Goal: Browse casually: Explore the website without a specific task or goal

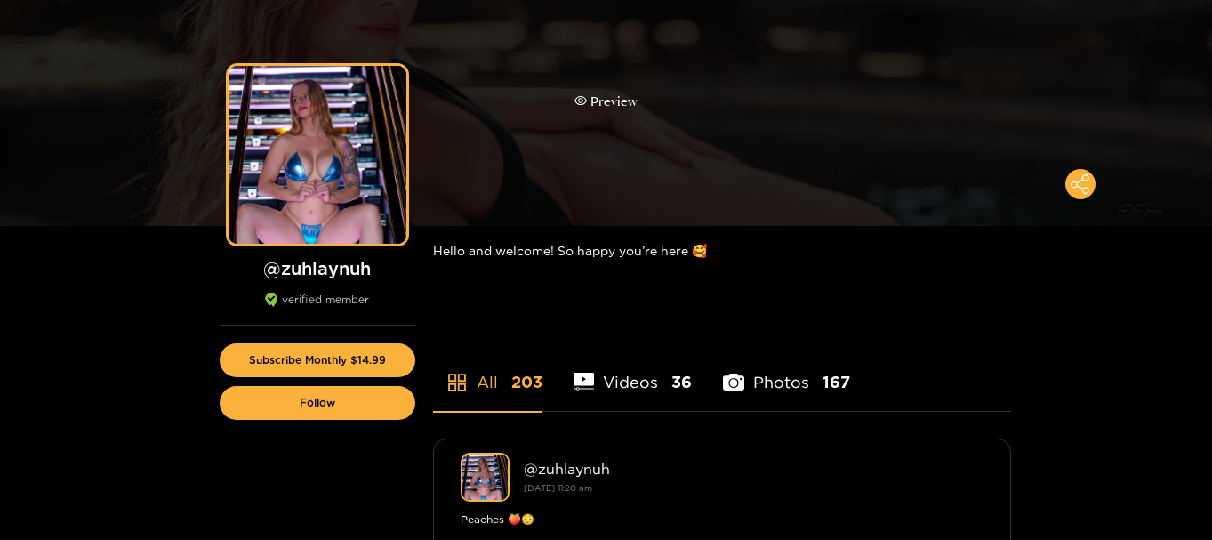
scroll to position [178, 0]
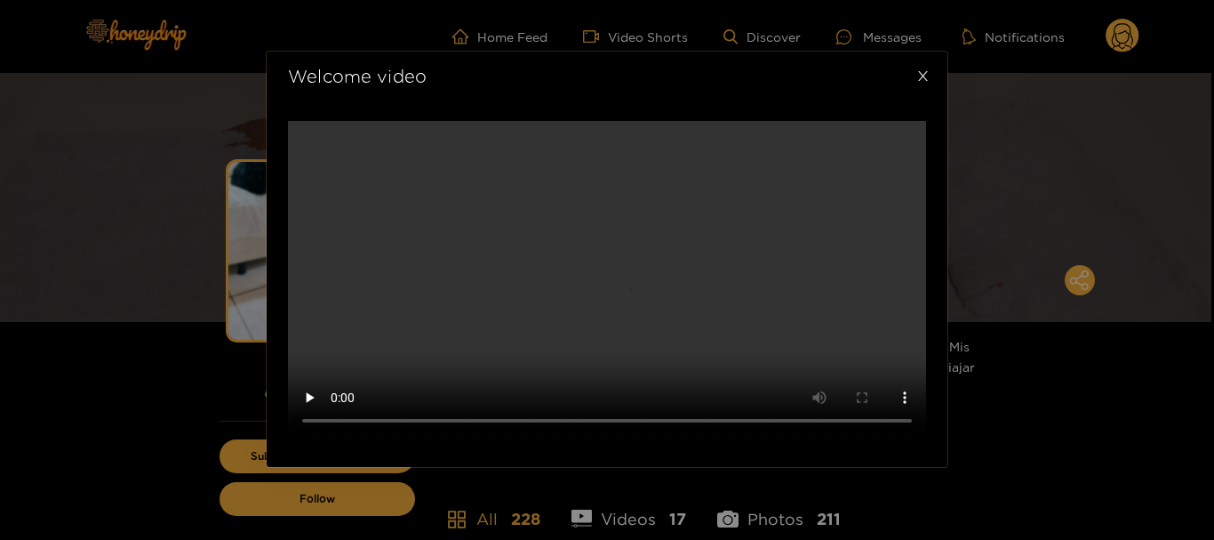
click at [931, 101] on span "Close" at bounding box center [923, 77] width 50 height 50
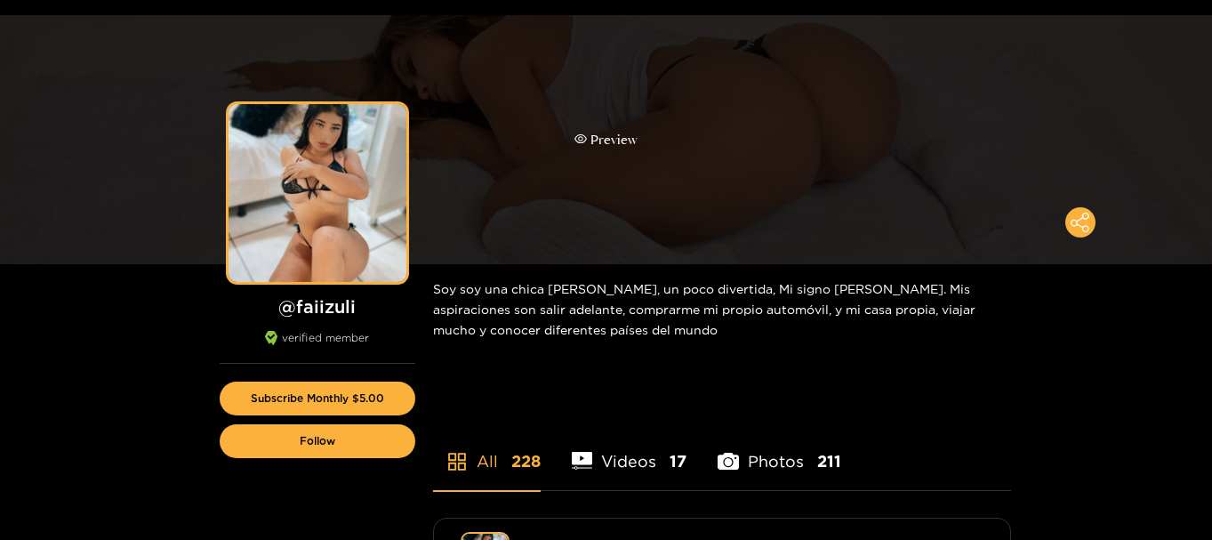
scroll to position [89, 0]
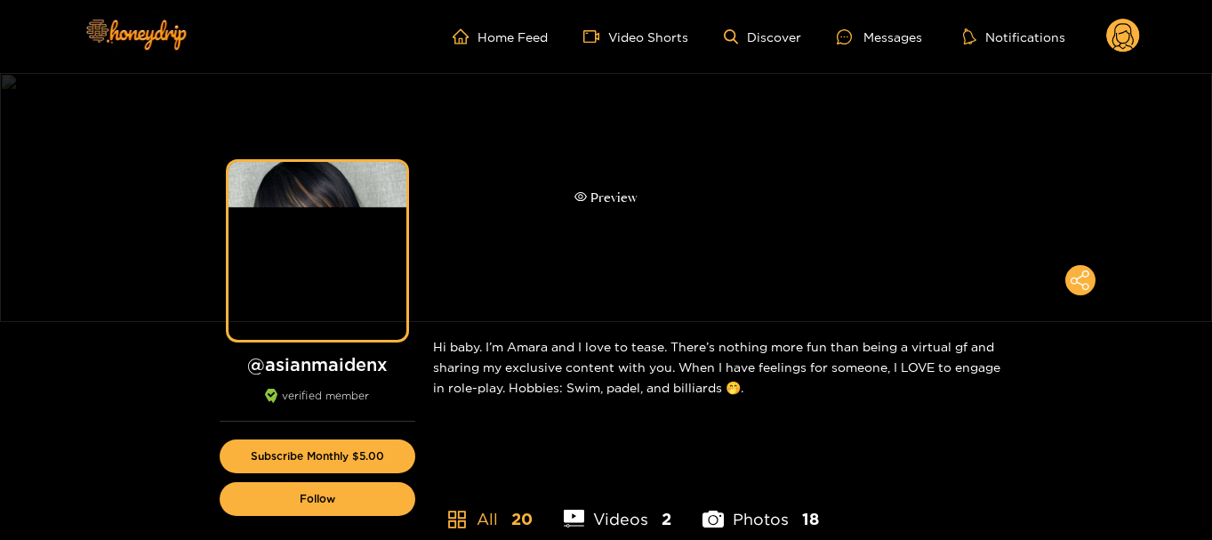
scroll to position [89, 0]
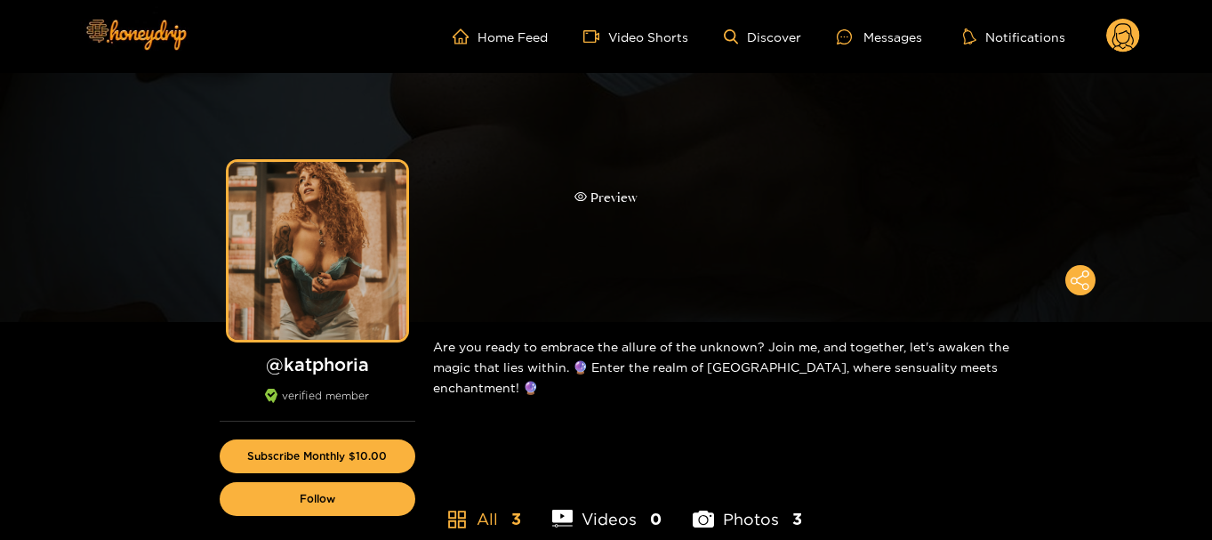
scroll to position [89, 0]
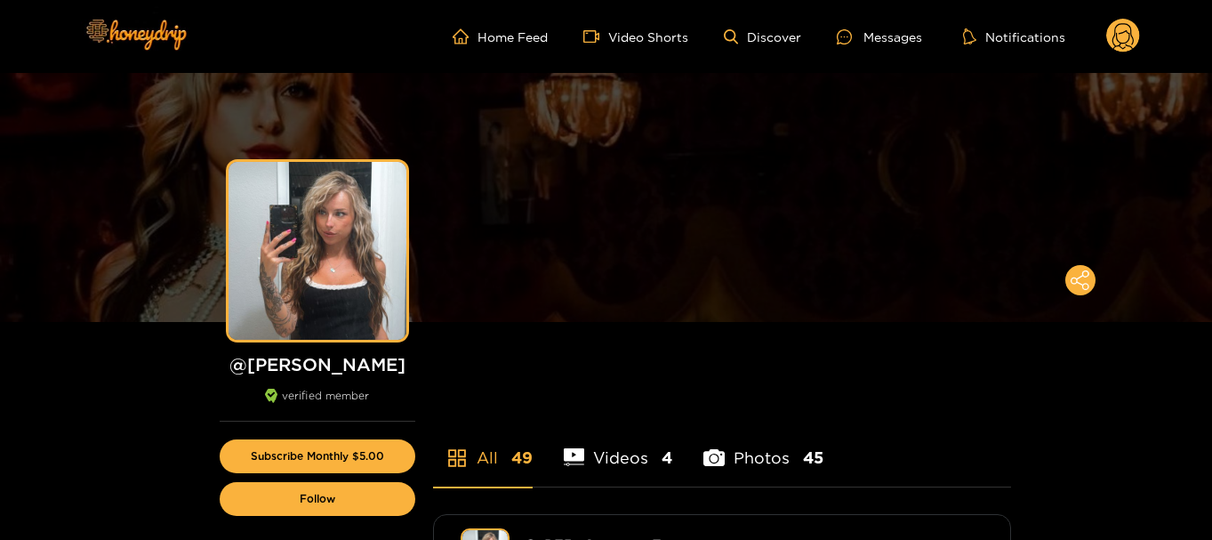
scroll to position [89, 0]
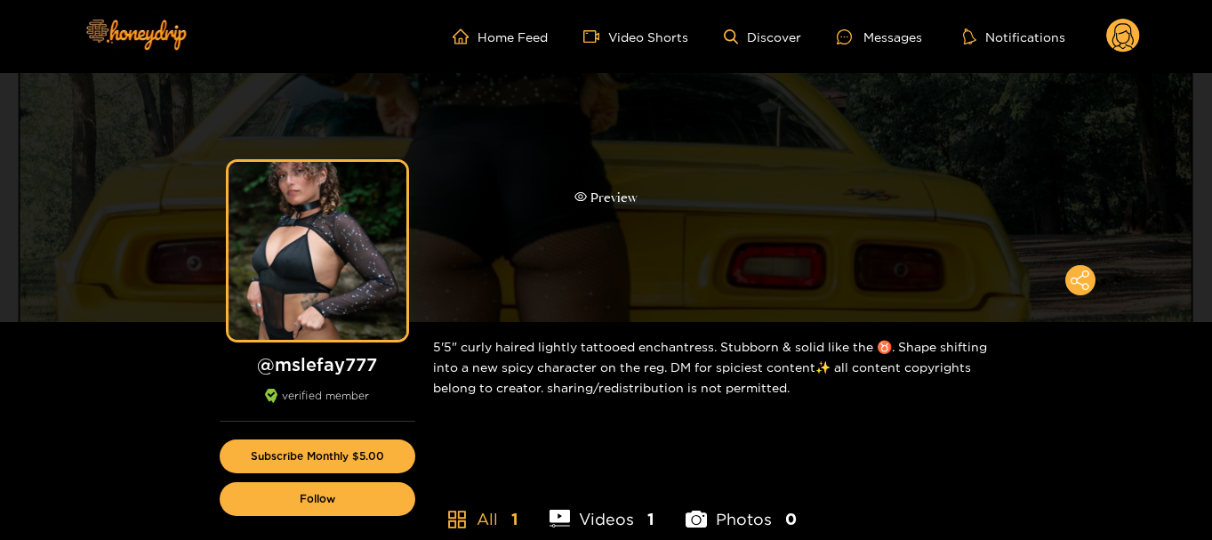
scroll to position [89, 0]
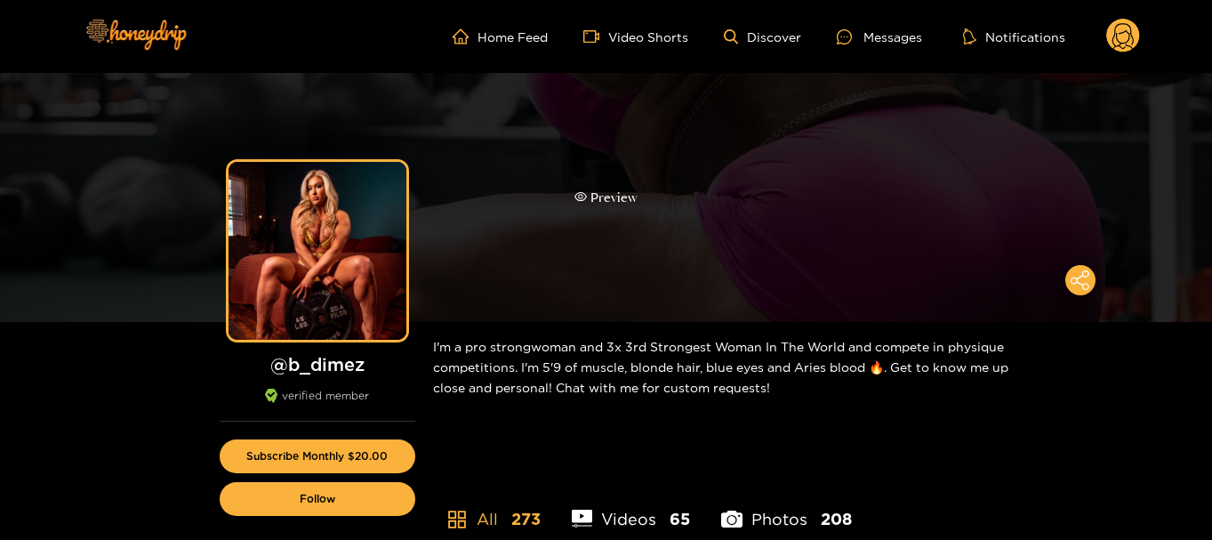
scroll to position [89, 0]
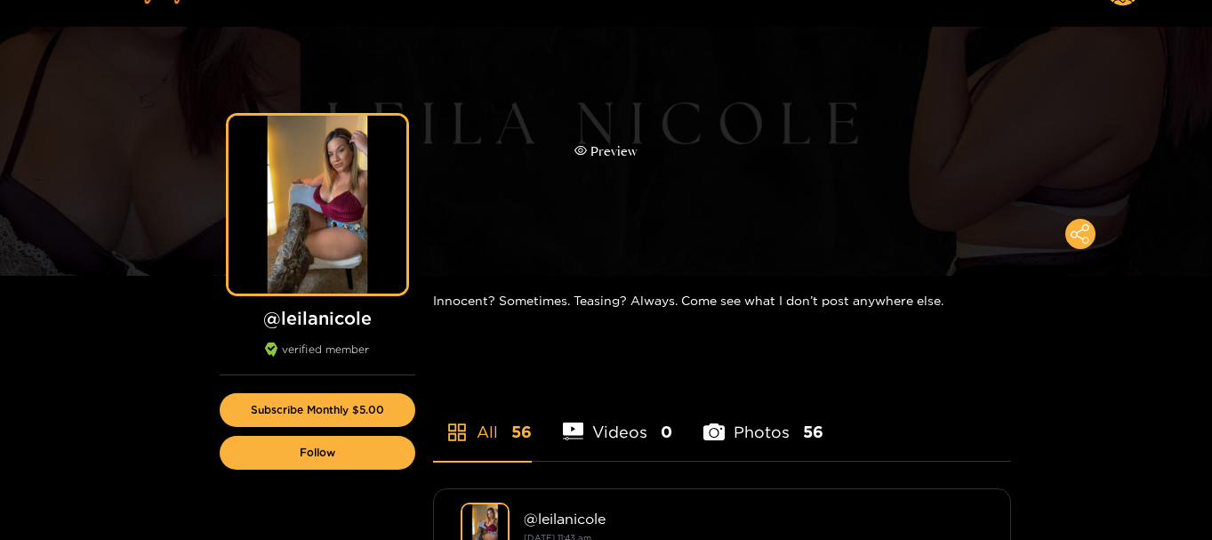
scroll to position [89, 0]
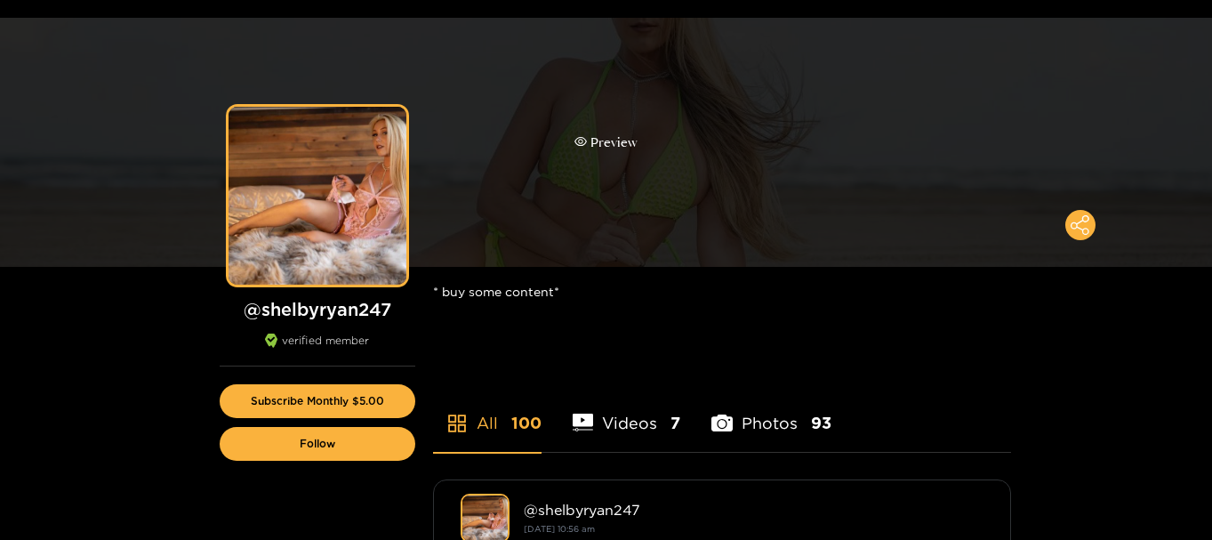
scroll to position [89, 0]
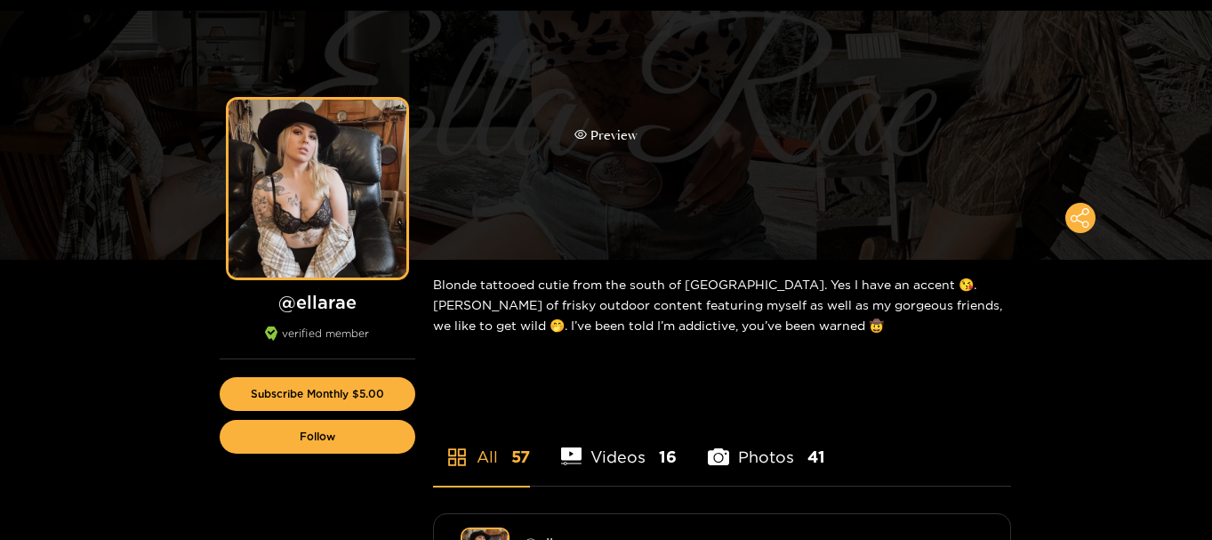
scroll to position [89, 0]
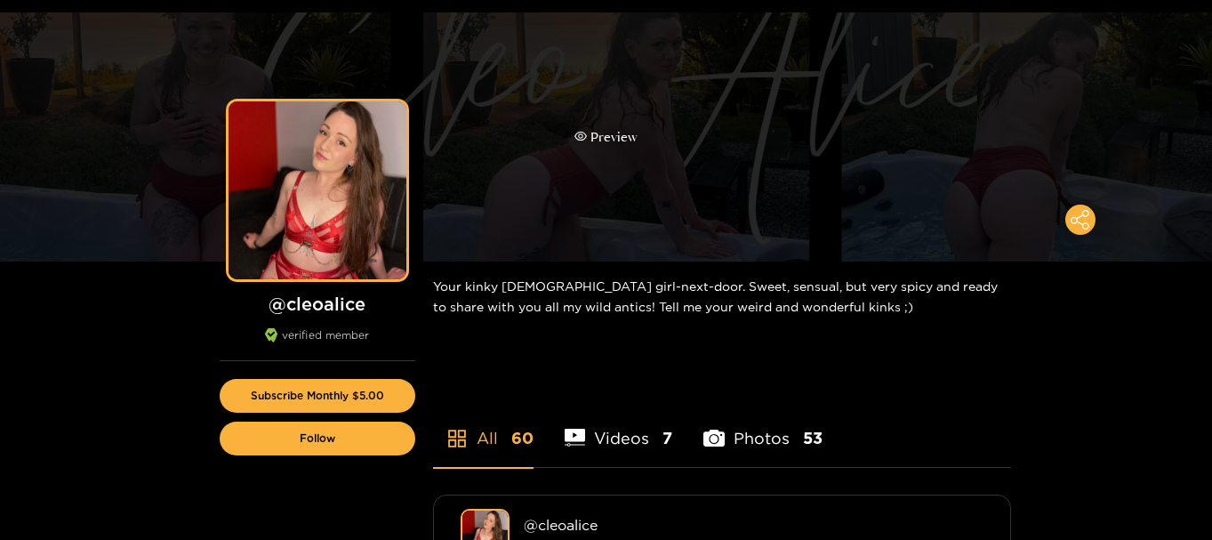
scroll to position [89, 0]
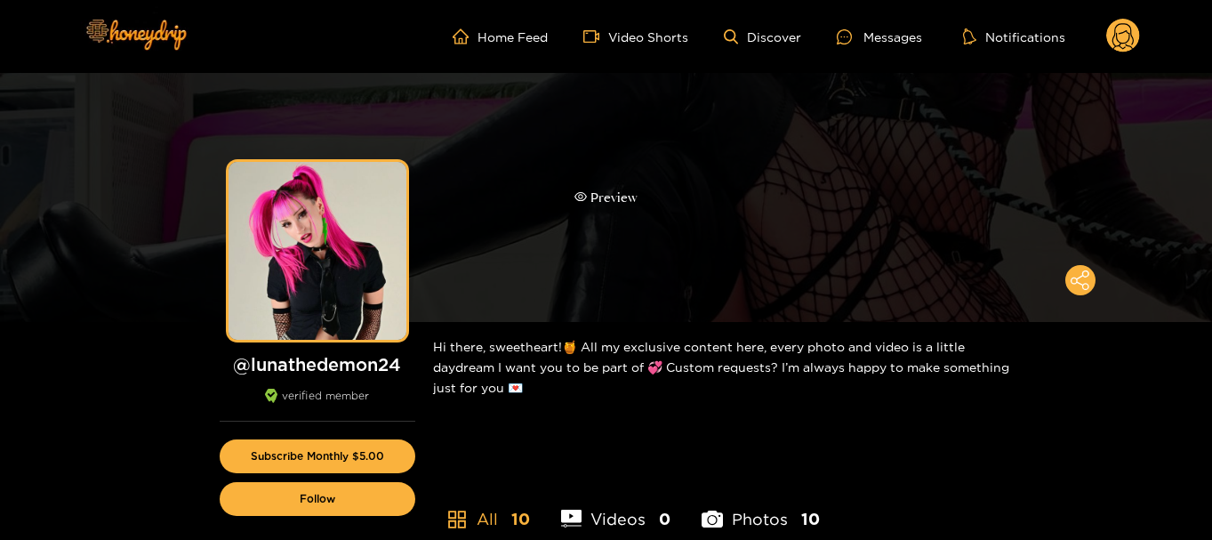
scroll to position [89, 0]
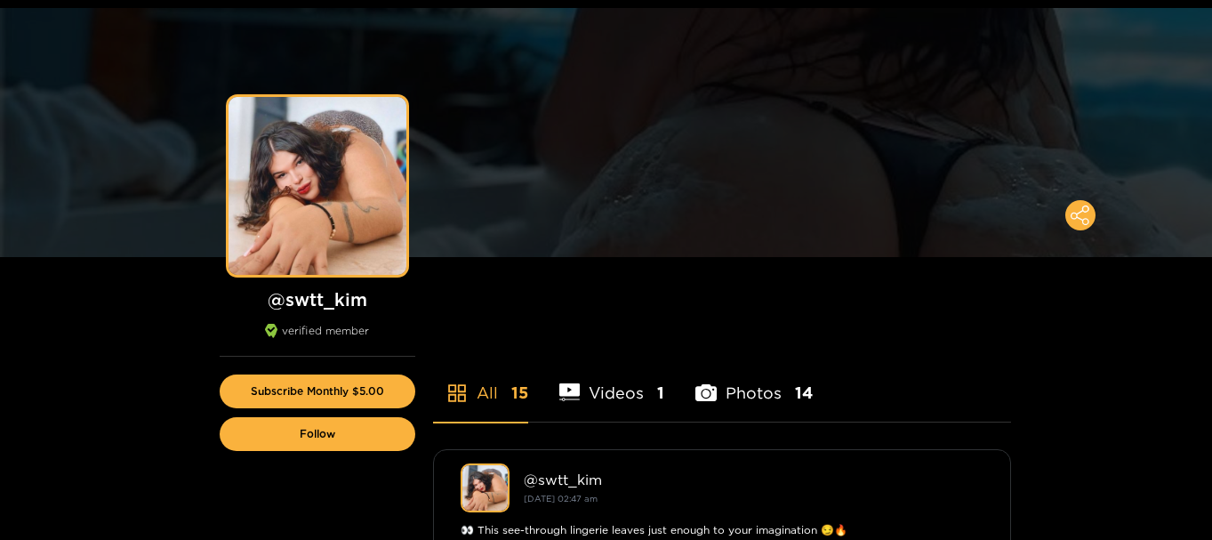
scroll to position [89, 0]
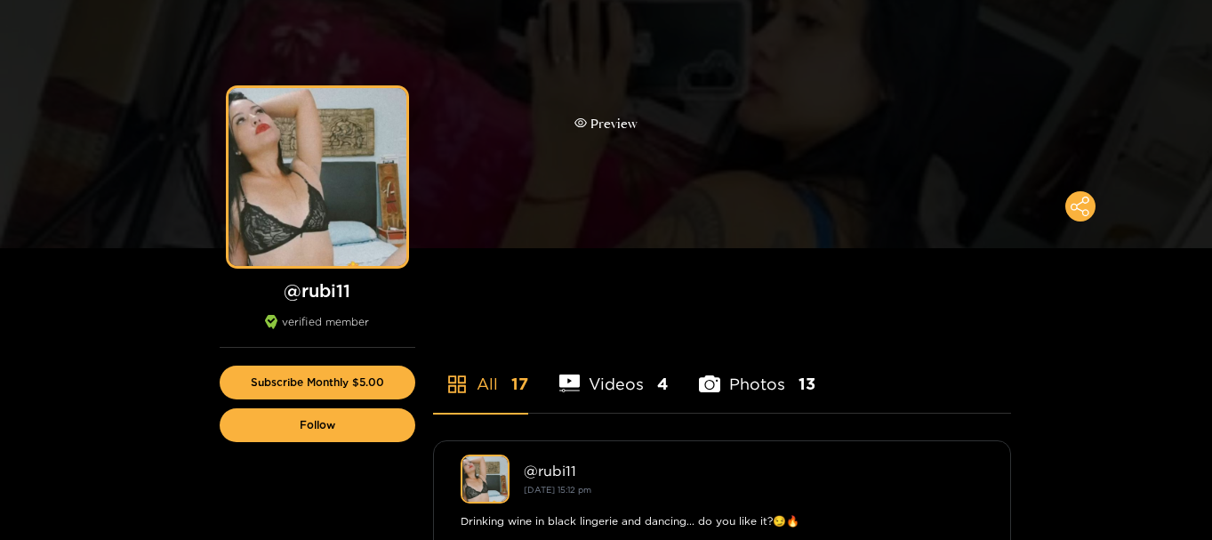
scroll to position [89, 0]
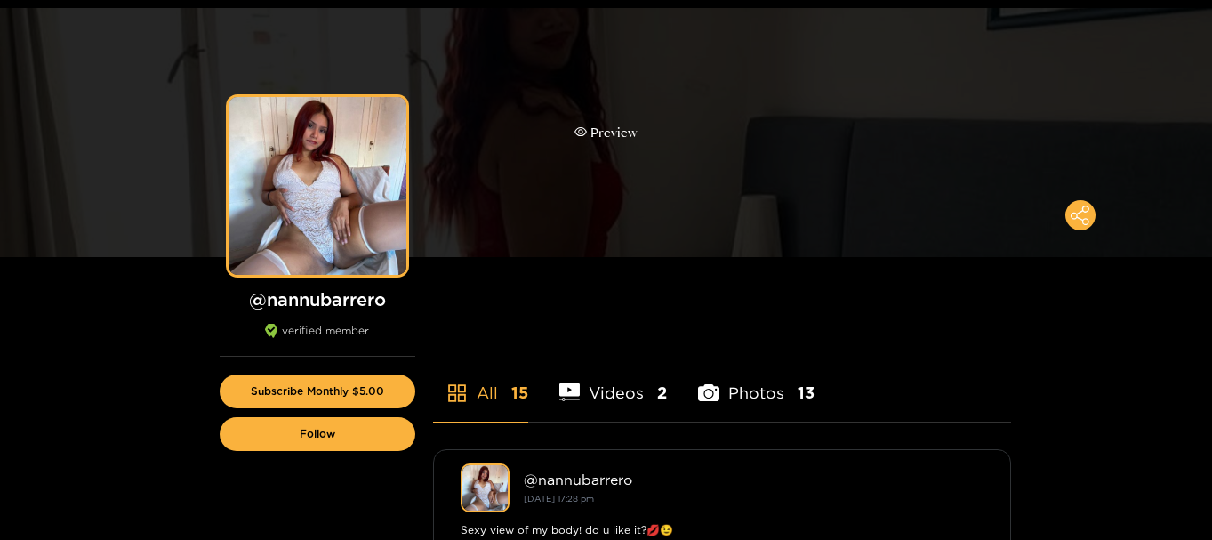
scroll to position [89, 0]
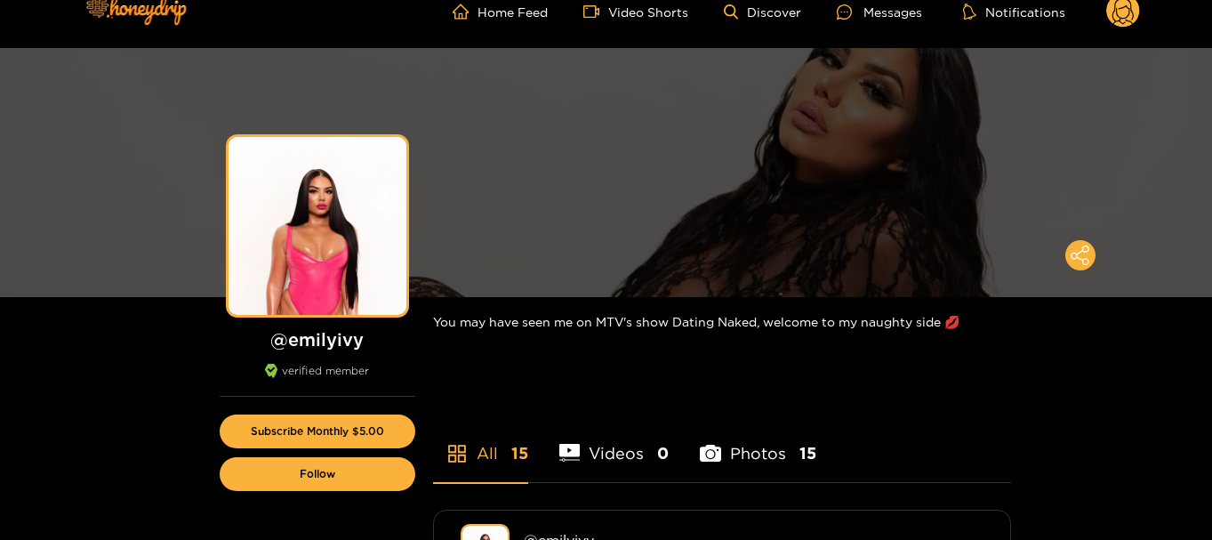
scroll to position [178, 0]
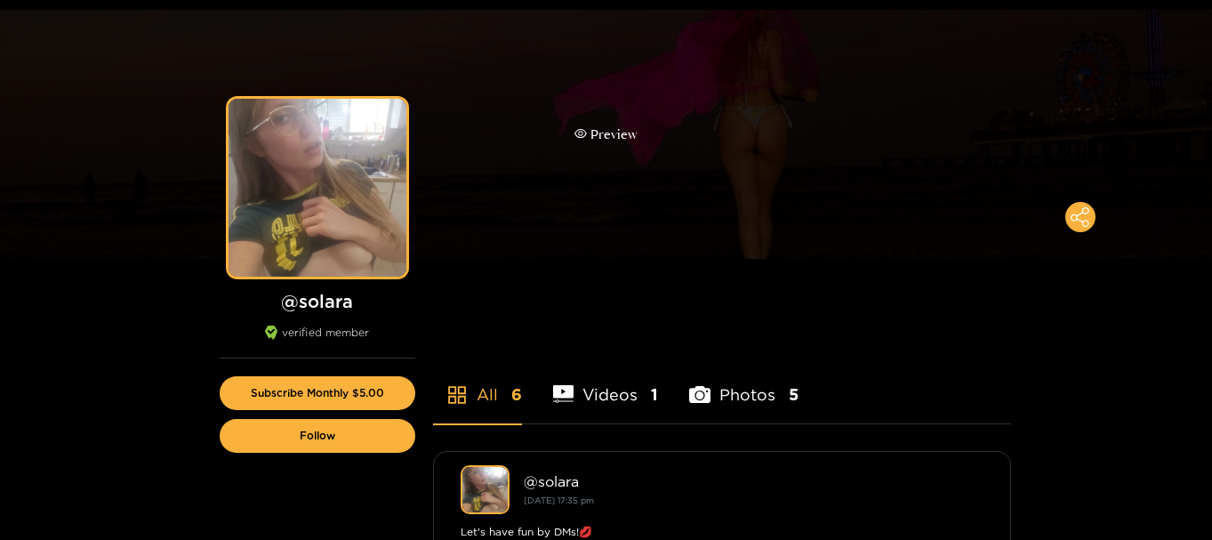
scroll to position [89, 0]
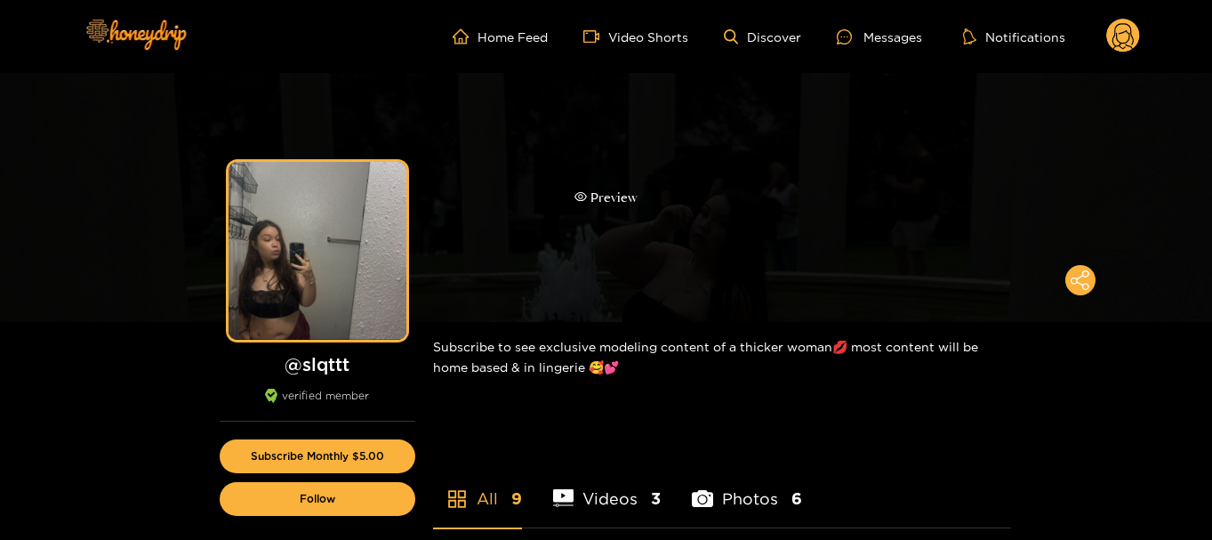
scroll to position [89, 0]
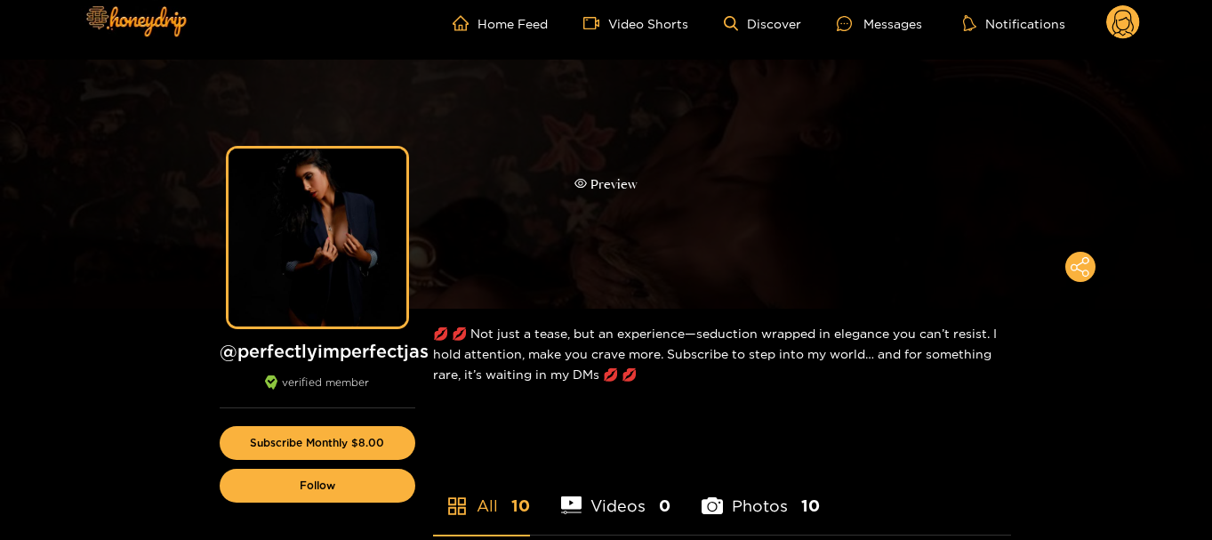
scroll to position [89, 0]
